Goal: Browse casually

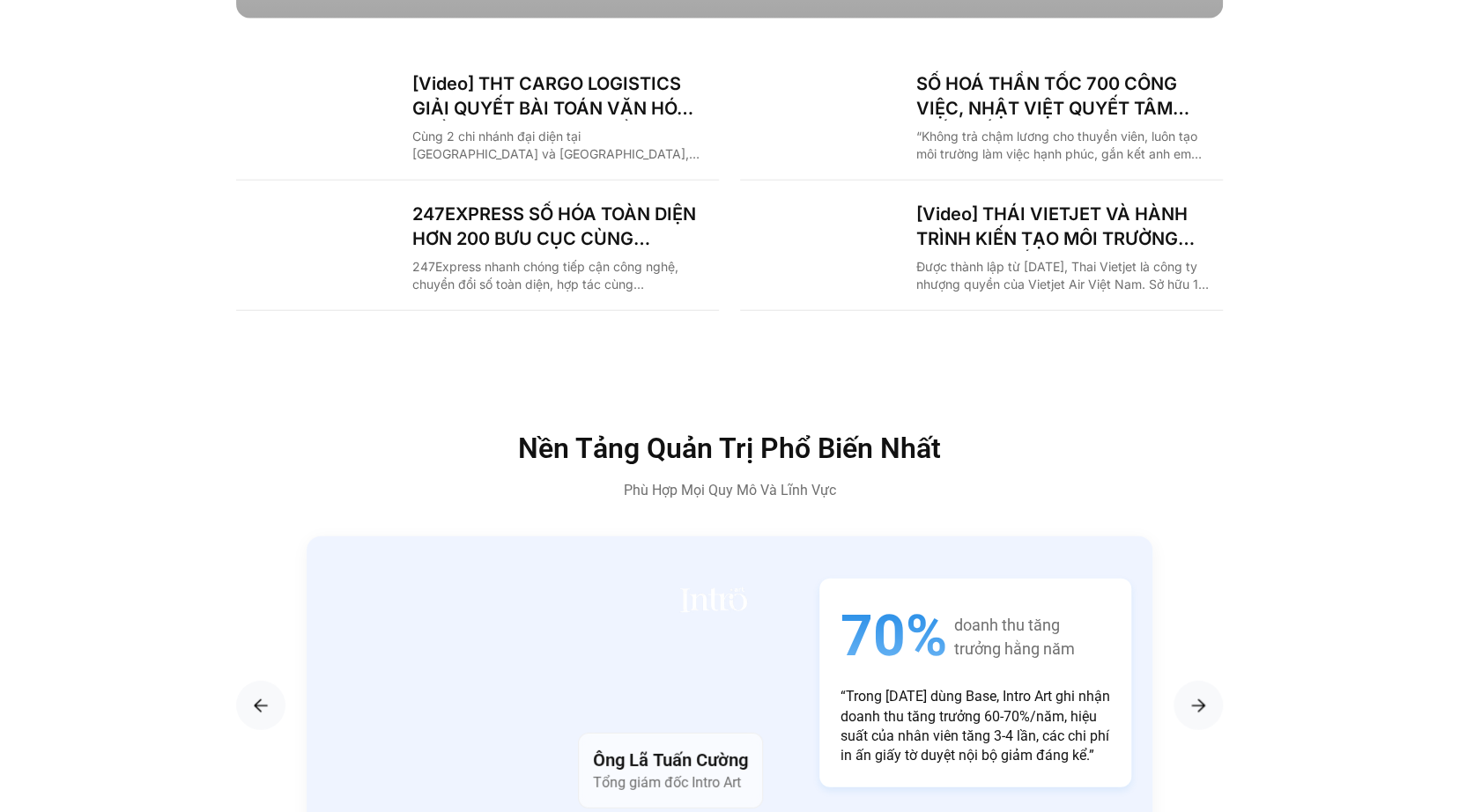
scroll to position [2979, 0]
